Goal: Transaction & Acquisition: Book appointment/travel/reservation

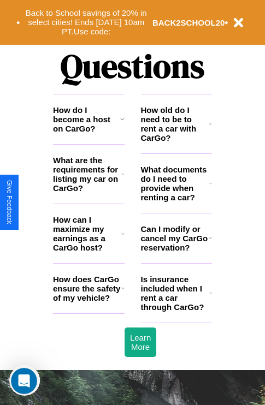
scroll to position [1324, 0]
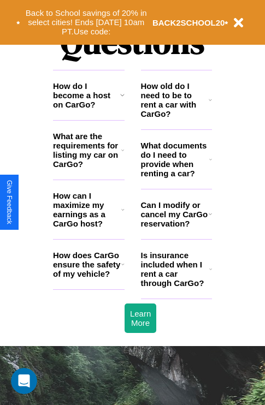
click at [176, 177] on h3 "What documents do I need to provide when renting a car?" at bounding box center [175, 159] width 69 height 37
click at [176, 117] on h3 "How old do I need to be to rent a car with CarGo?" at bounding box center [175, 99] width 68 height 37
click at [176, 228] on h3 "Can I modify or cancel my CarGo reservation?" at bounding box center [175, 214] width 68 height 28
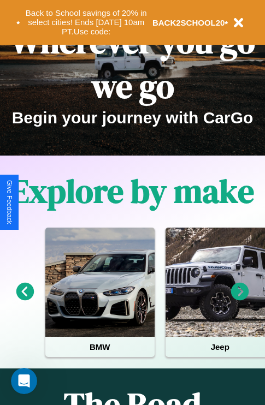
scroll to position [0, 0]
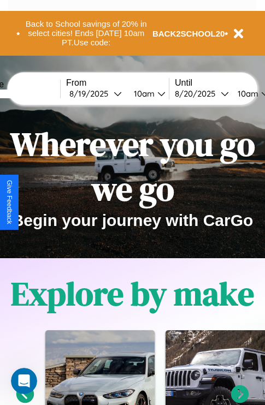
click at [36, 93] on input "text" at bounding box center [19, 94] width 82 height 9
type input "******"
click at [108, 93] on div "8 / 19 / 2025" at bounding box center [91, 93] width 44 height 10
select select "*"
select select "****"
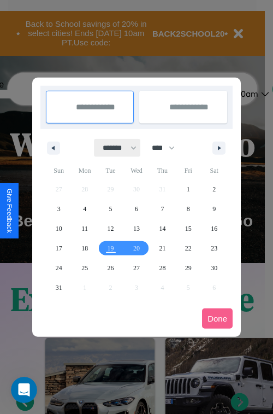
click at [115, 147] on select "******* ******** ***** ***** *** **** **** ****** ********* ******* ******** **…" at bounding box center [118, 148] width 46 height 18
select select "*"
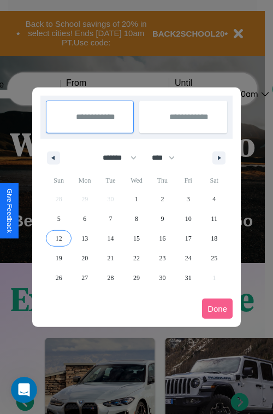
click at [58, 238] on span "12" at bounding box center [59, 238] width 7 height 20
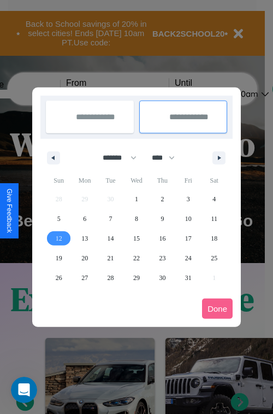
type input "**********"
click at [110, 238] on span "14" at bounding box center [111, 238] width 7 height 20
type input "**********"
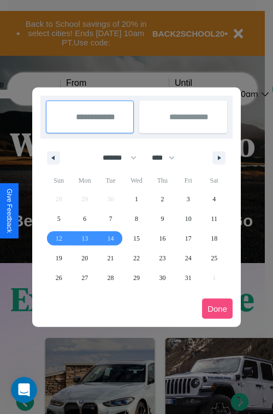
click at [217, 308] on button "Done" at bounding box center [217, 308] width 31 height 20
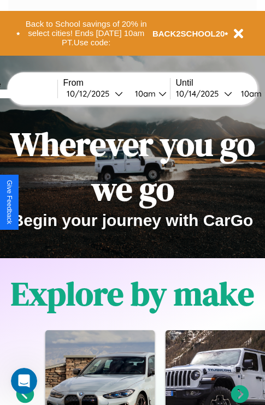
scroll to position [0, 44]
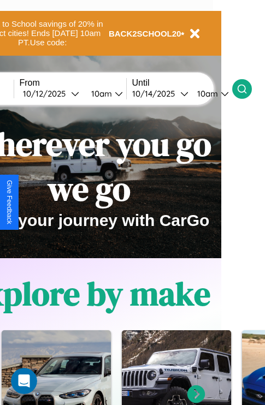
click at [247, 88] on icon at bounding box center [242, 89] width 11 height 11
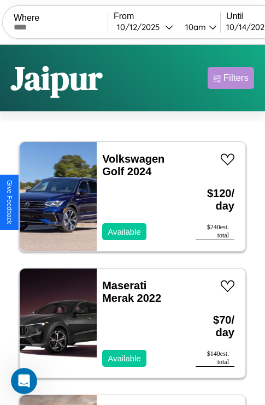
click at [231, 78] on div "Filters" at bounding box center [235, 78] width 25 height 11
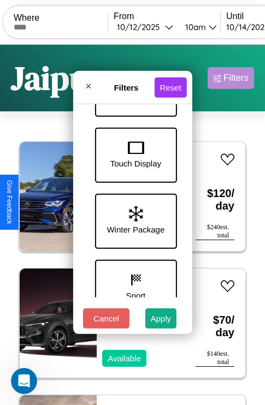
scroll to position [356, 0]
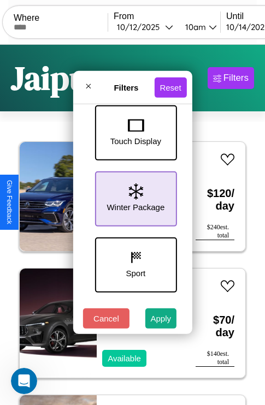
click at [134, 197] on icon at bounding box center [135, 192] width 14 height 16
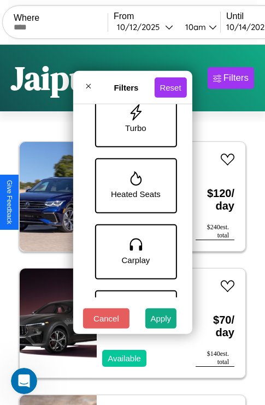
scroll to position [751, 0]
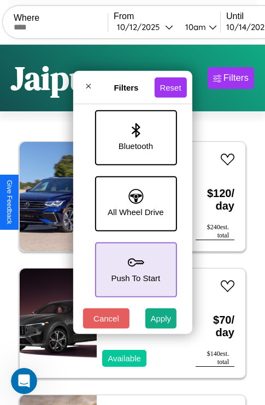
click at [134, 264] on icon at bounding box center [135, 263] width 16 height 16
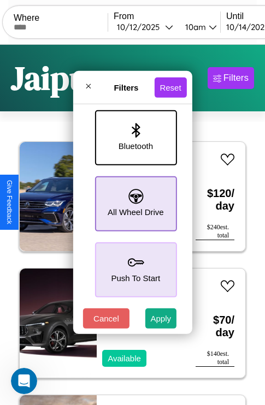
click at [134, 198] on icon at bounding box center [135, 196] width 15 height 15
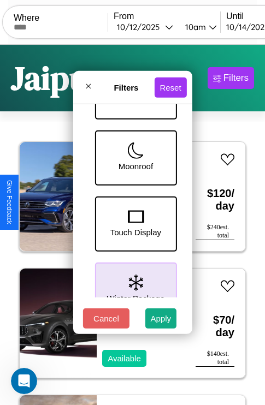
scroll to position [223, 0]
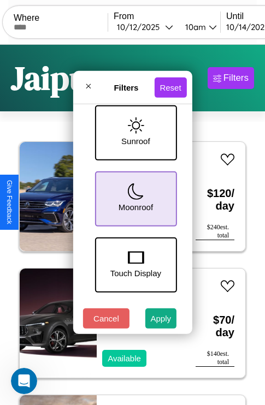
click at [134, 197] on icon at bounding box center [135, 192] width 16 height 16
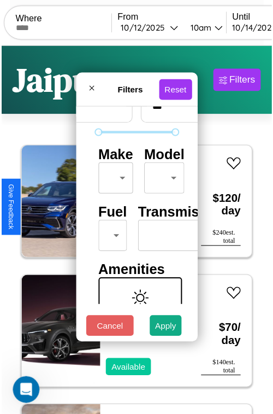
scroll to position [32, 0]
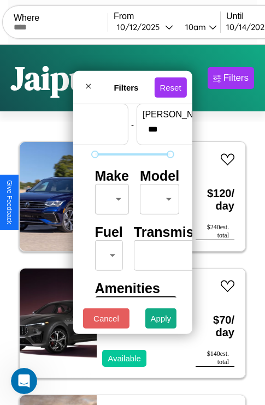
click at [110, 197] on body "CarGo Where From 10 / 12 / 2025 10am Until 10 / 14 / 2025 10am Become a Host Lo…" at bounding box center [132, 225] width 265 height 451
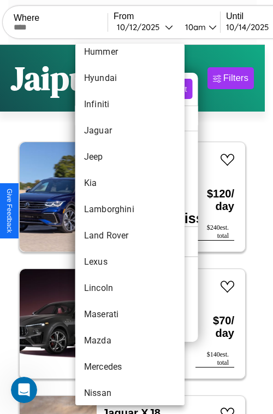
scroll to position [466, 0]
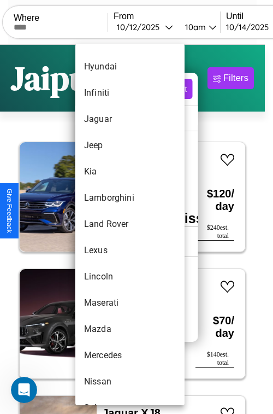
click at [109, 224] on li "Land Rover" at bounding box center [129, 224] width 109 height 26
type input "**********"
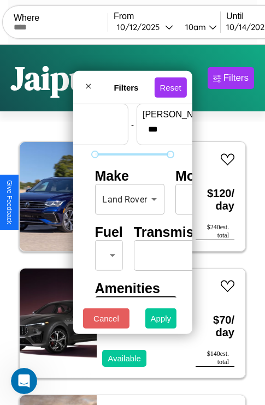
click at [161, 321] on button "Apply" at bounding box center [161, 319] width 32 height 20
